Goal: Task Accomplishment & Management: Use online tool/utility

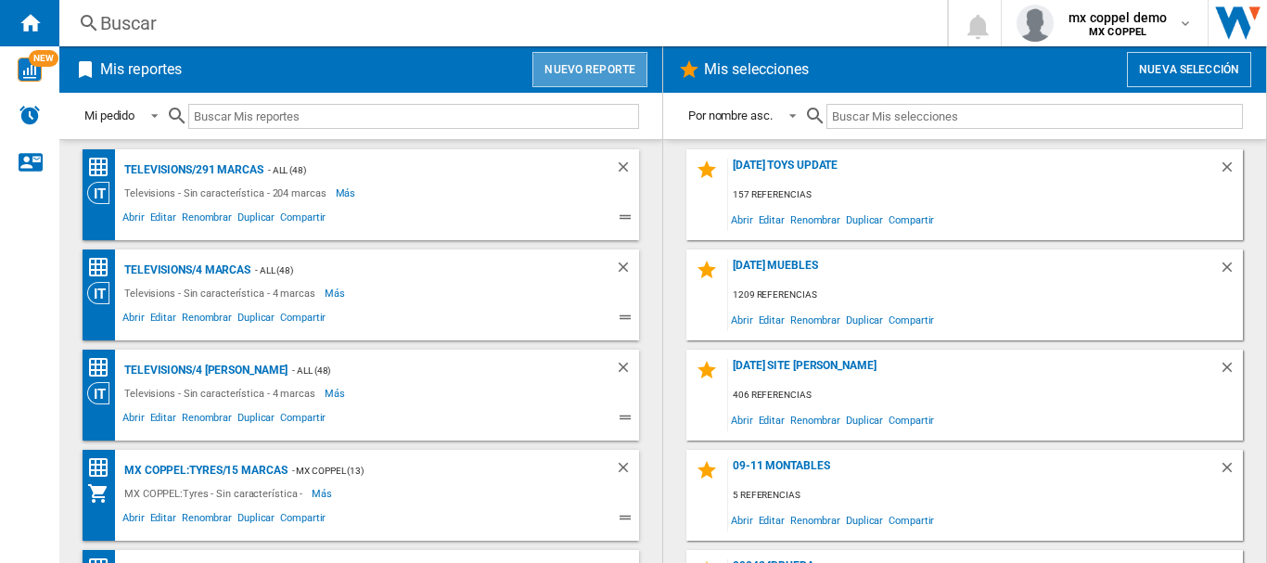
click at [573, 74] on button "Nuevo reporte" at bounding box center [589, 69] width 115 height 35
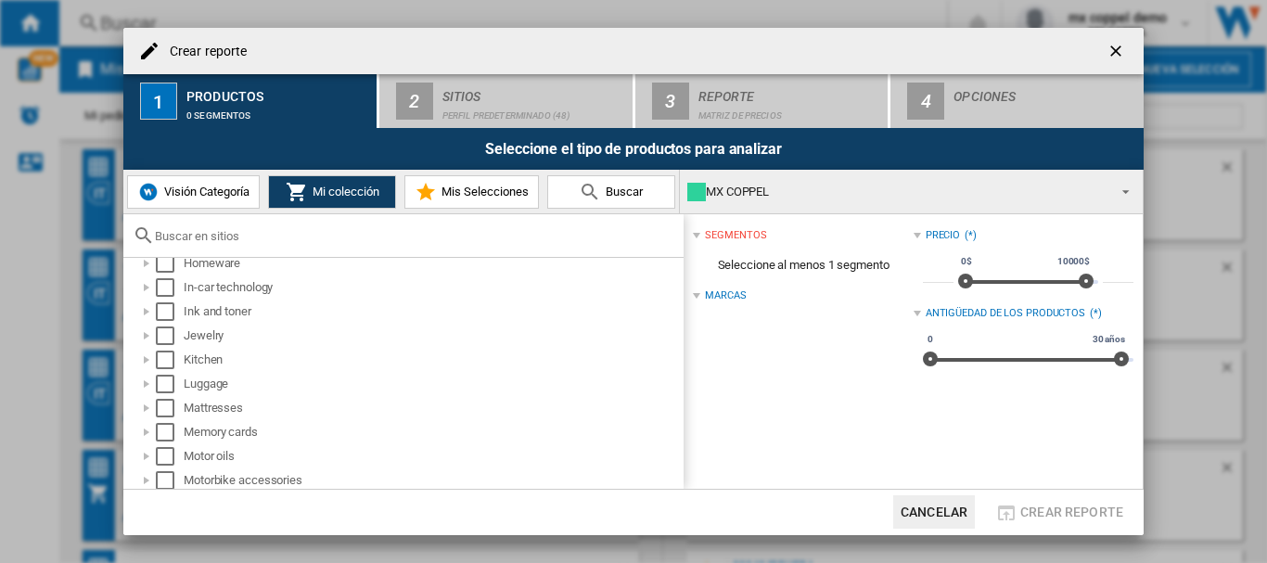
scroll to position [742, 0]
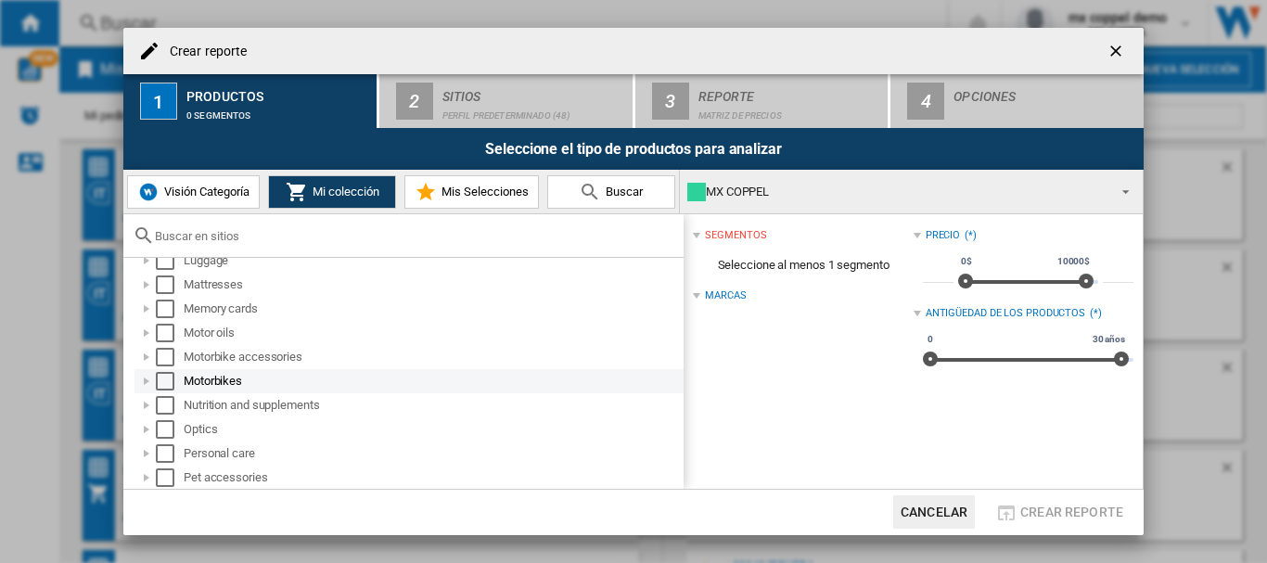
click at [160, 377] on div "Select" at bounding box center [165, 381] width 19 height 19
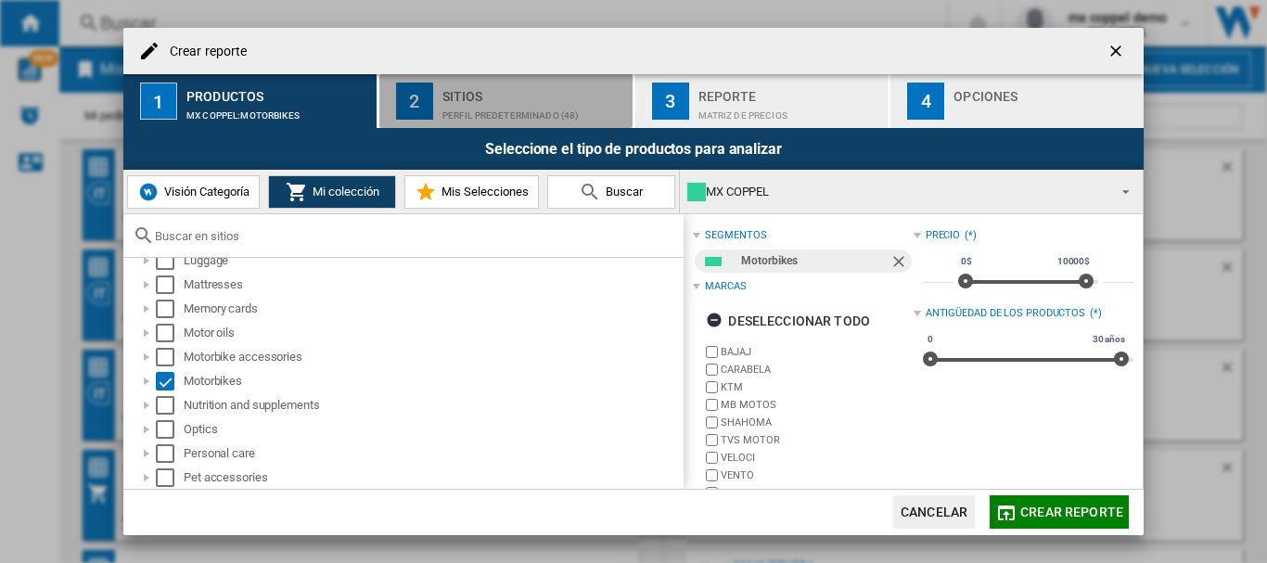
click at [458, 119] on div "Perfil predeterminado (48)" at bounding box center [533, 110] width 183 height 19
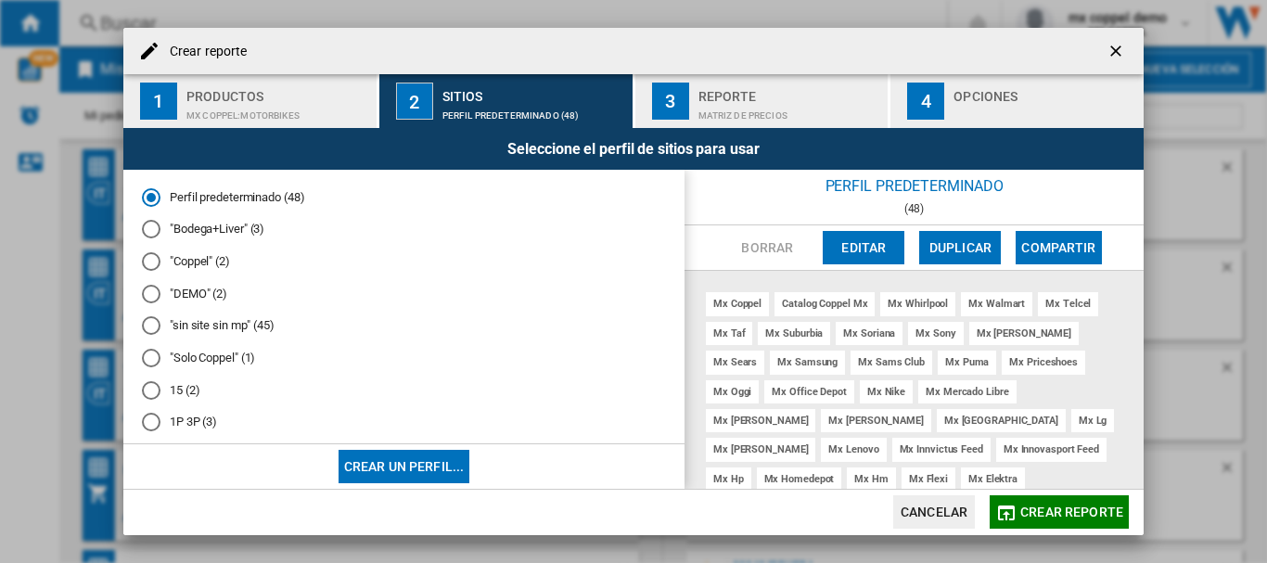
click at [199, 358] on md-radio-button ""Solo Coppel" (1)" at bounding box center [404, 359] width 524 height 18
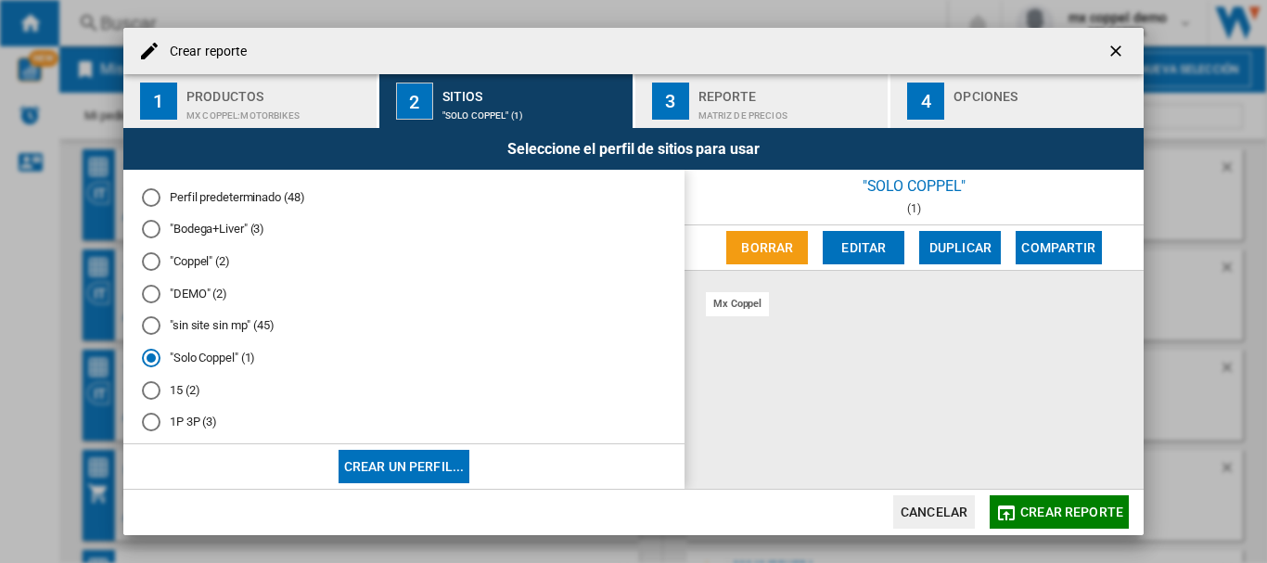
click at [1078, 521] on button "Crear reporte" at bounding box center [1059, 511] width 139 height 33
